Goal: Task Accomplishment & Management: Manage account settings

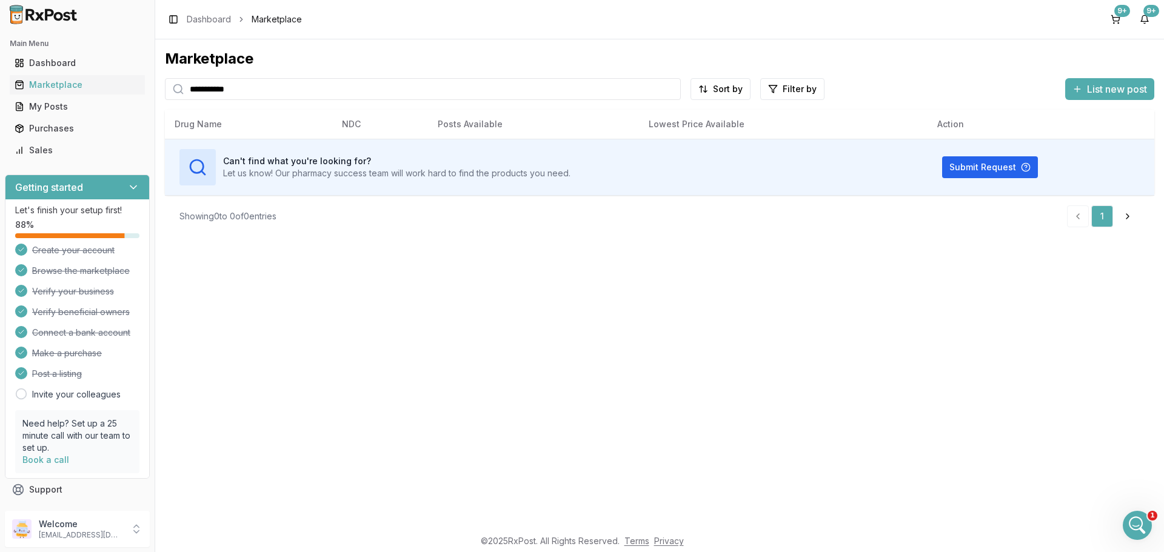
click at [61, 60] on div "Dashboard" at bounding box center [78, 63] width 126 height 12
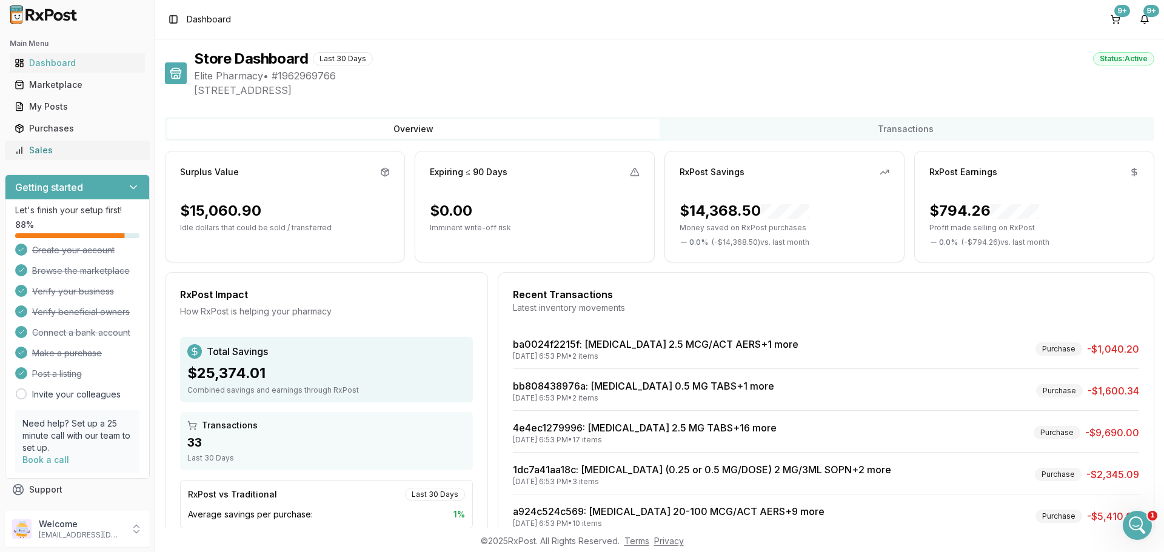
click at [49, 154] on div "Sales" at bounding box center [78, 150] width 126 height 12
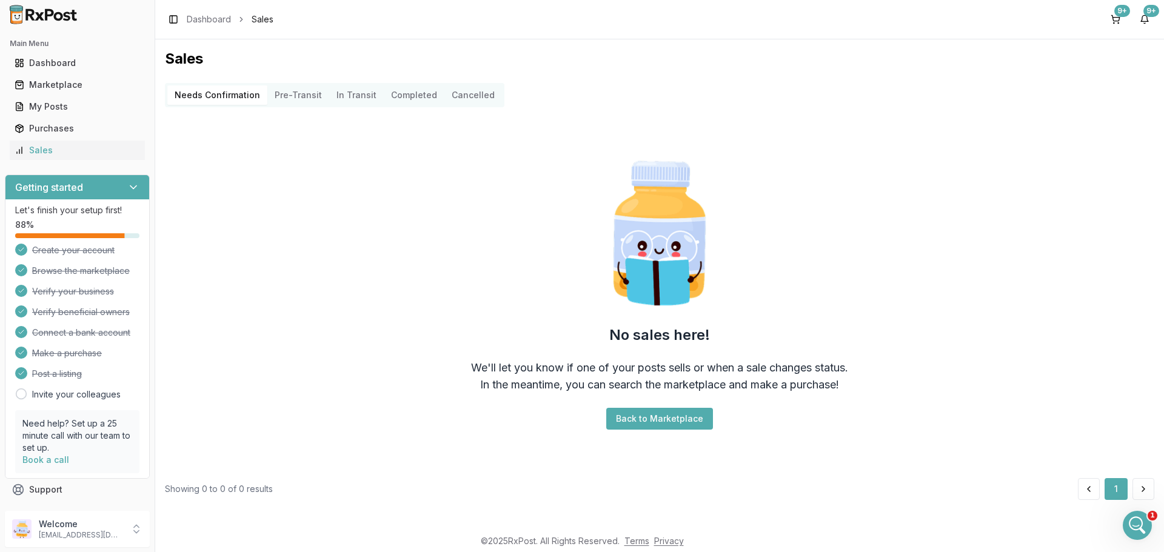
click at [397, 90] on button "Completed" at bounding box center [414, 95] width 61 height 19
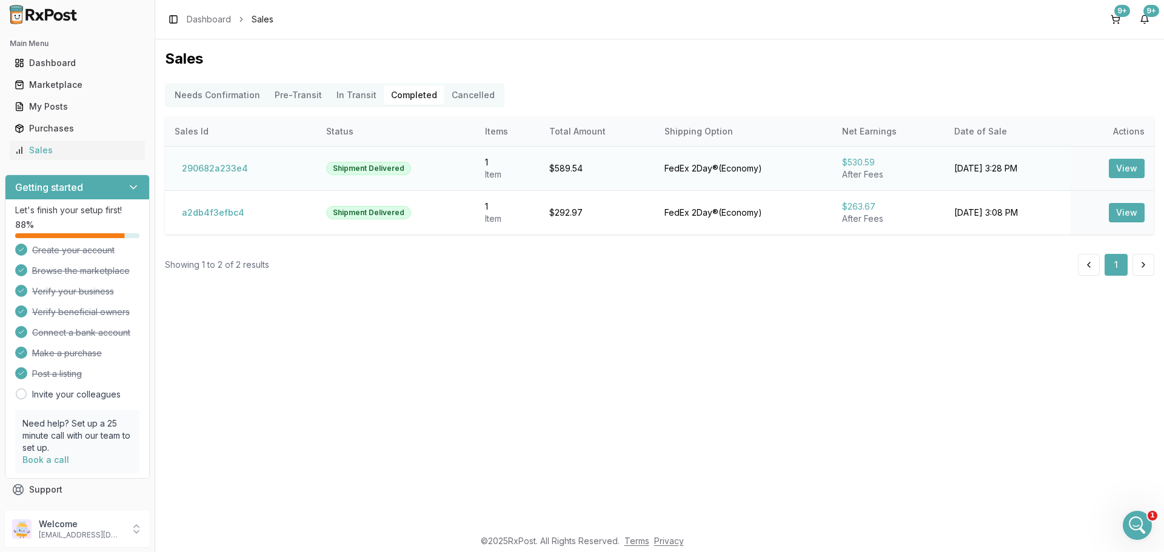
click at [1136, 170] on button "View" at bounding box center [1127, 168] width 36 height 19
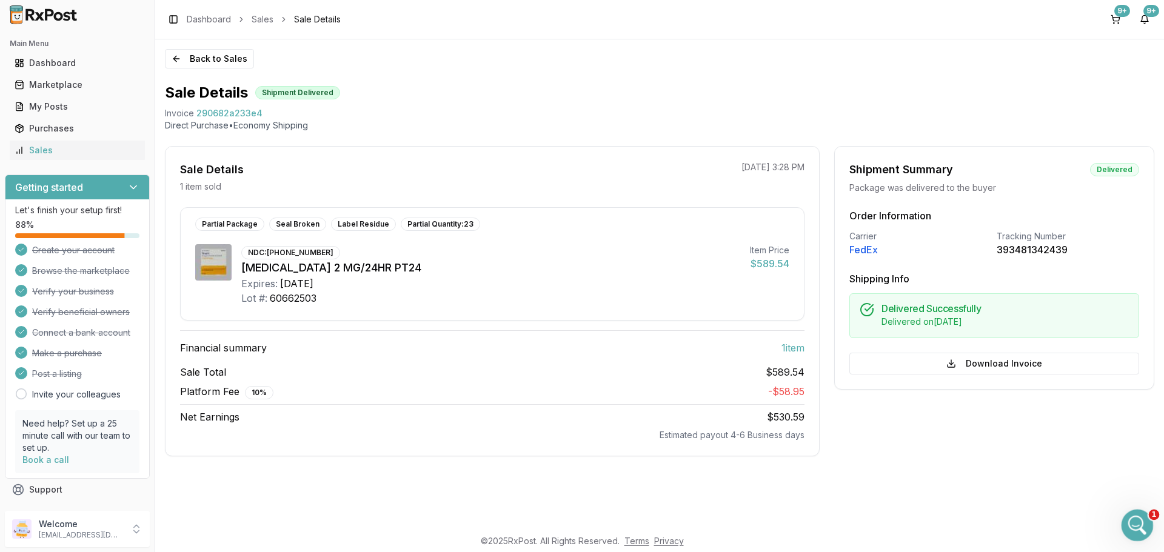
click at [1128, 521] on icon "Open Intercom Messenger" at bounding box center [1136, 524] width 20 height 20
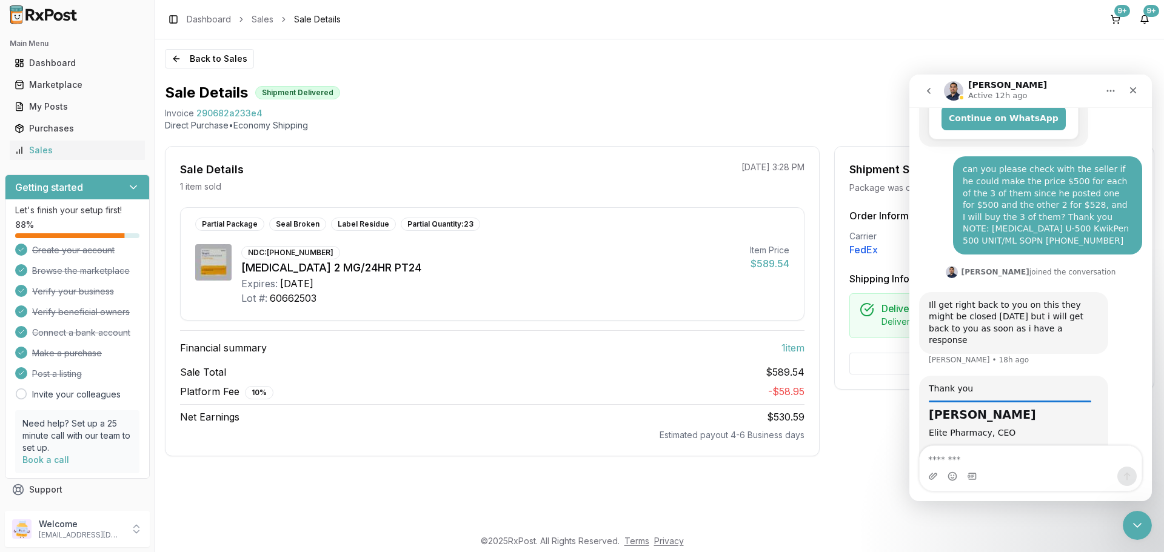
scroll to position [337, 0]
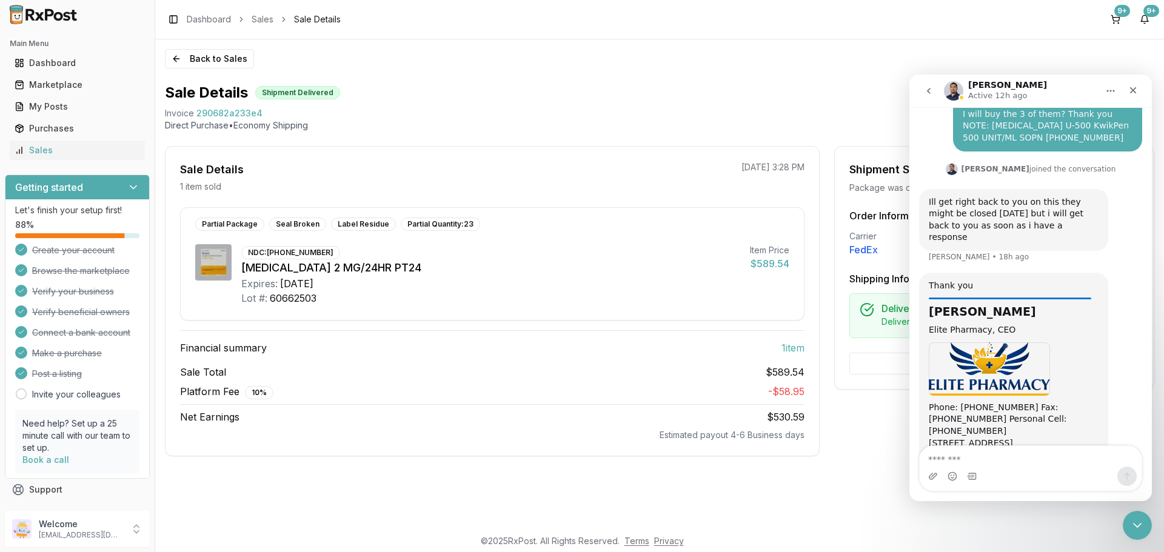
click at [971, 466] on textarea "Message…" at bounding box center [1031, 456] width 222 height 21
click at [861, 489] on div "Back to Sales Sale Details Shipment Delivered Invoice 290682a233e4 Direct Purch…" at bounding box center [659, 283] width 1009 height 489
click at [1132, 92] on icon "Close" at bounding box center [1133, 90] width 7 height 7
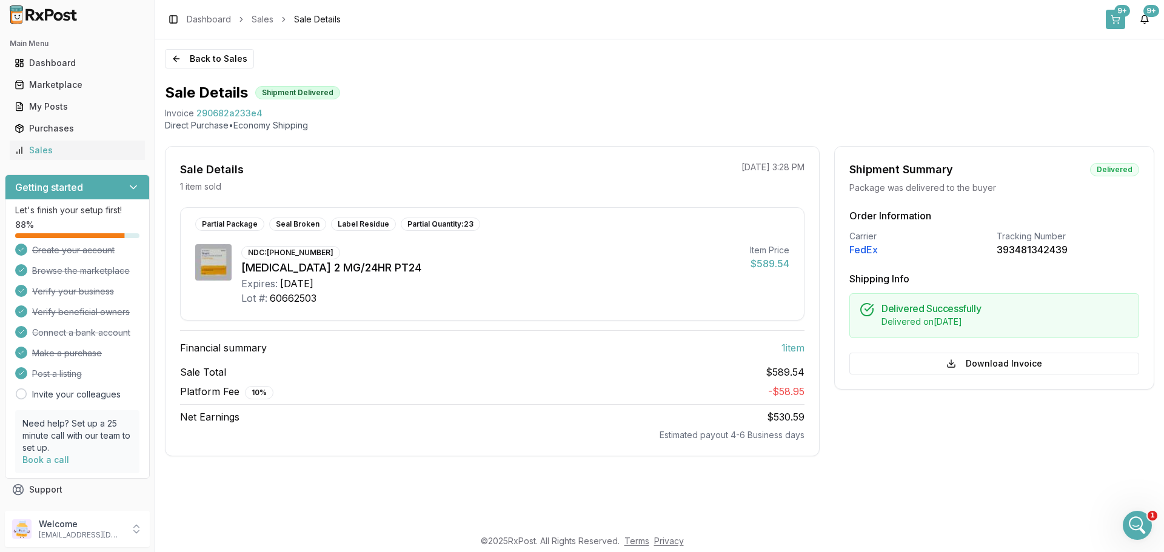
click at [1110, 20] on button "9+" at bounding box center [1115, 19] width 19 height 19
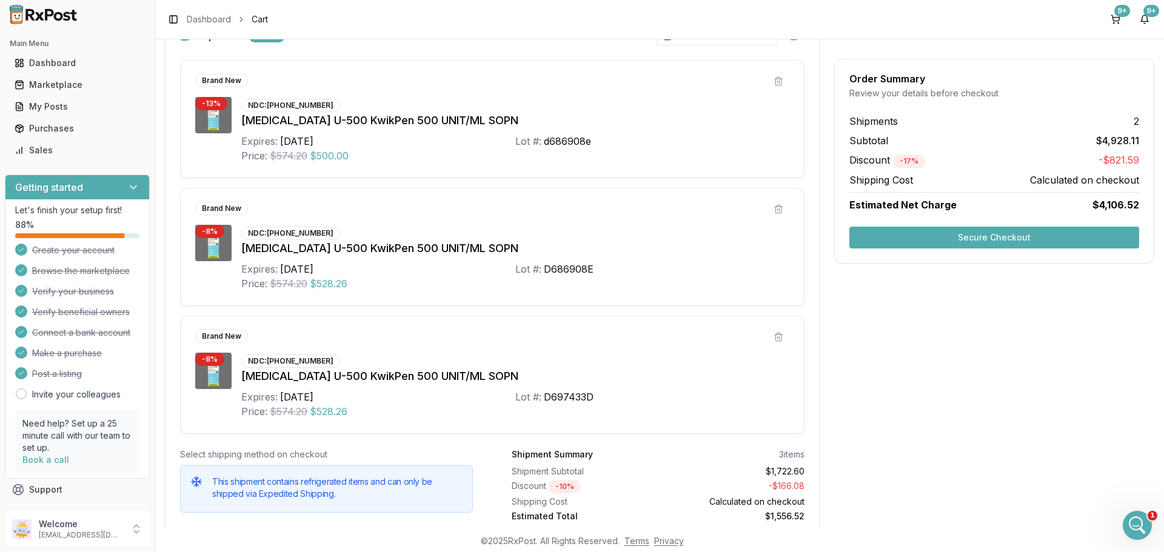
scroll to position [1135, 0]
